Goal: Communication & Community: Answer question/provide support

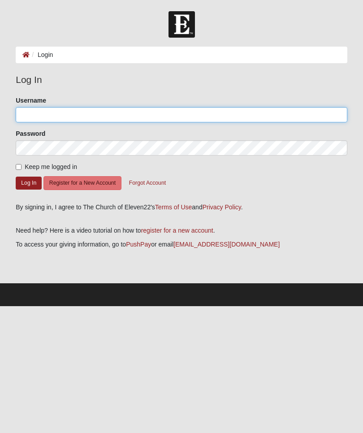
click at [181, 114] on input "Username" at bounding box center [182, 114] width 332 height 15
type input "[EMAIL_ADDRESS][DOMAIN_NAME]"
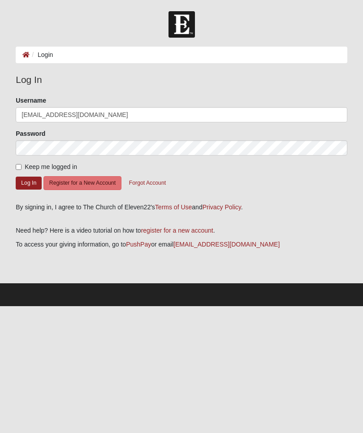
click at [29, 183] on button "Log In" at bounding box center [29, 183] width 26 height 13
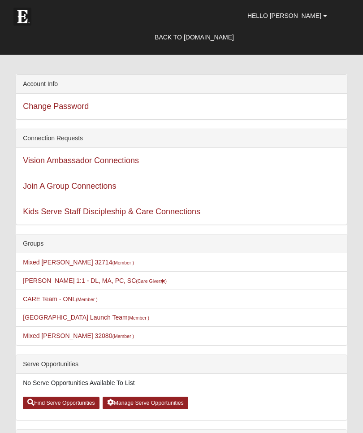
click at [144, 281] on small "(Care Giver )" at bounding box center [151, 281] width 31 height 5
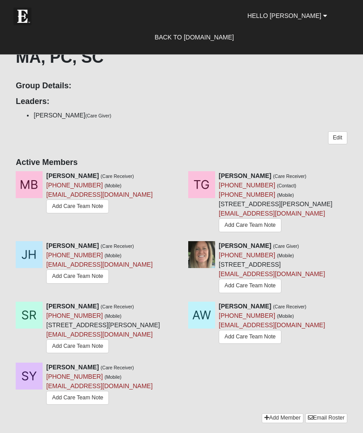
scroll to position [243, 0]
click at [257, 226] on link "Add Care Team Note" at bounding box center [250, 226] width 63 height 14
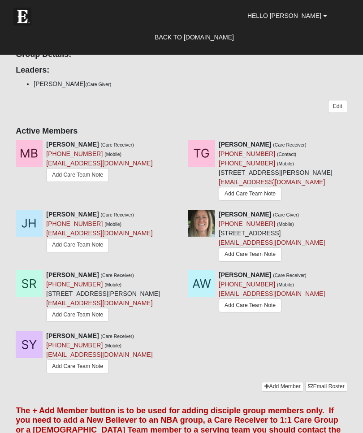
click at [98, 374] on link "Add Care Team Note" at bounding box center [77, 367] width 63 height 14
click at [85, 177] on link "Add Care Team Note" at bounding box center [77, 175] width 63 height 14
click at [310, 13] on span "Hello [PERSON_NAME]" at bounding box center [285, 15] width 74 height 7
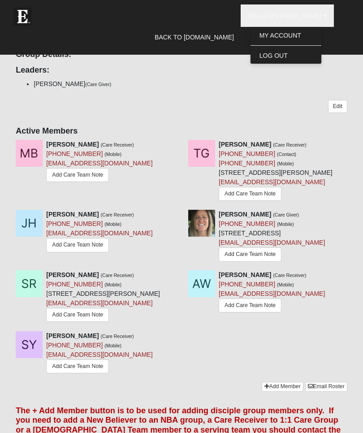
click at [300, 53] on link "Log Out" at bounding box center [286, 56] width 71 height 12
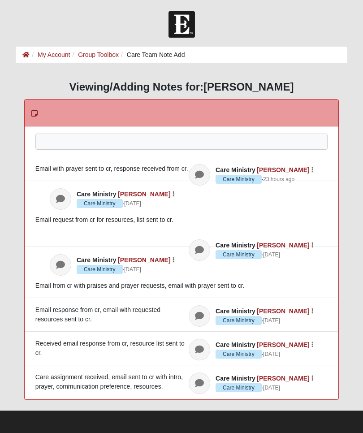
click at [211, 141] on div at bounding box center [182, 153] width 292 height 39
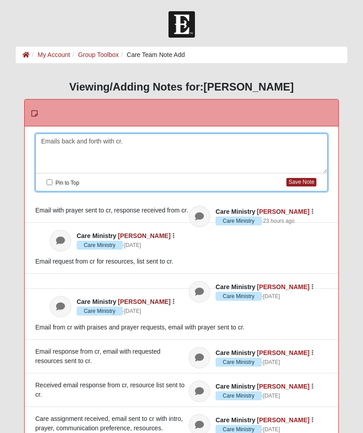
click at [302, 181] on button "Save Note" at bounding box center [302, 182] width 30 height 9
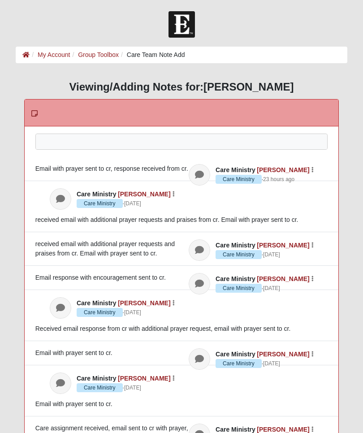
click at [175, 138] on div at bounding box center [182, 153] width 292 height 39
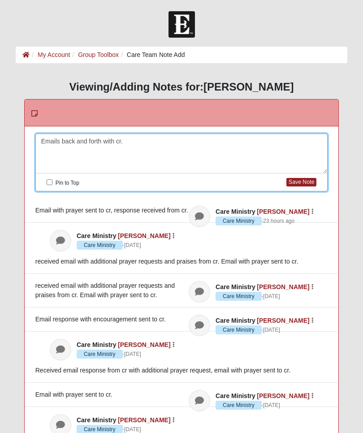
click at [307, 180] on button "Save Note" at bounding box center [302, 182] width 30 height 9
